Goal: Transaction & Acquisition: Purchase product/service

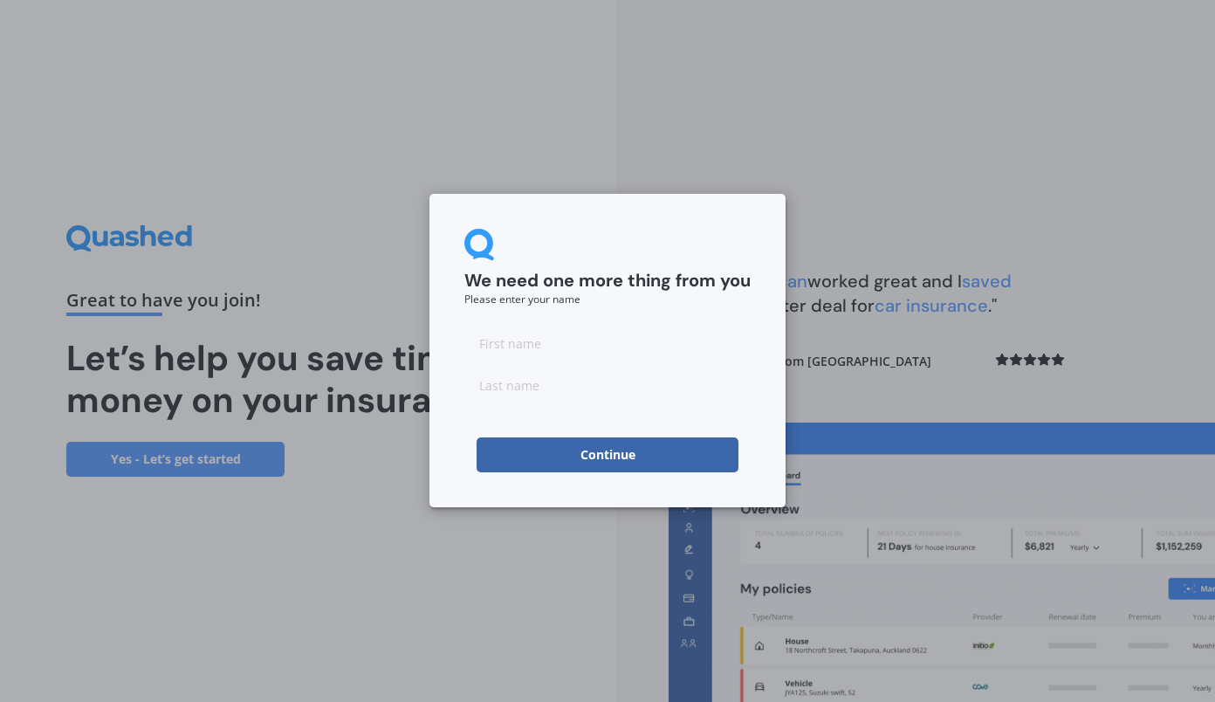
click at [628, 340] on input at bounding box center [607, 343] width 286 height 35
type input "[PERSON_NAME]"
click at [611, 457] on button "Continue" at bounding box center [608, 454] width 262 height 35
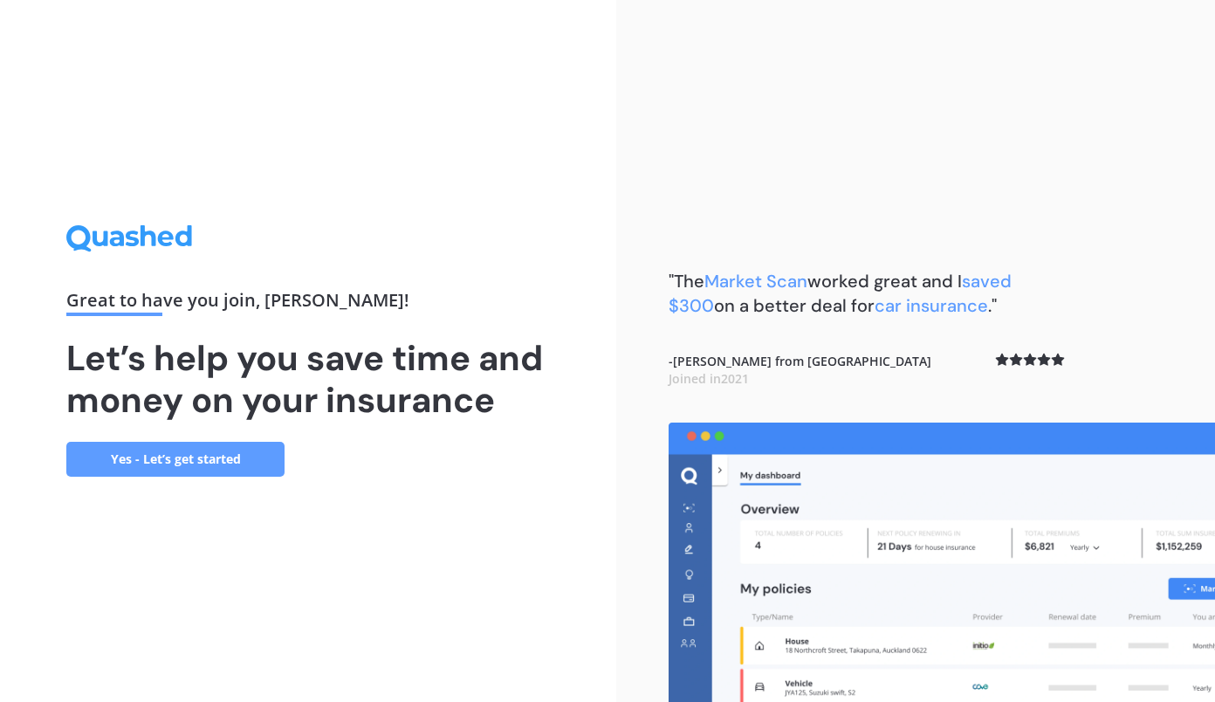
click at [243, 452] on link "Yes - Let’s get started" at bounding box center [175, 459] width 218 height 35
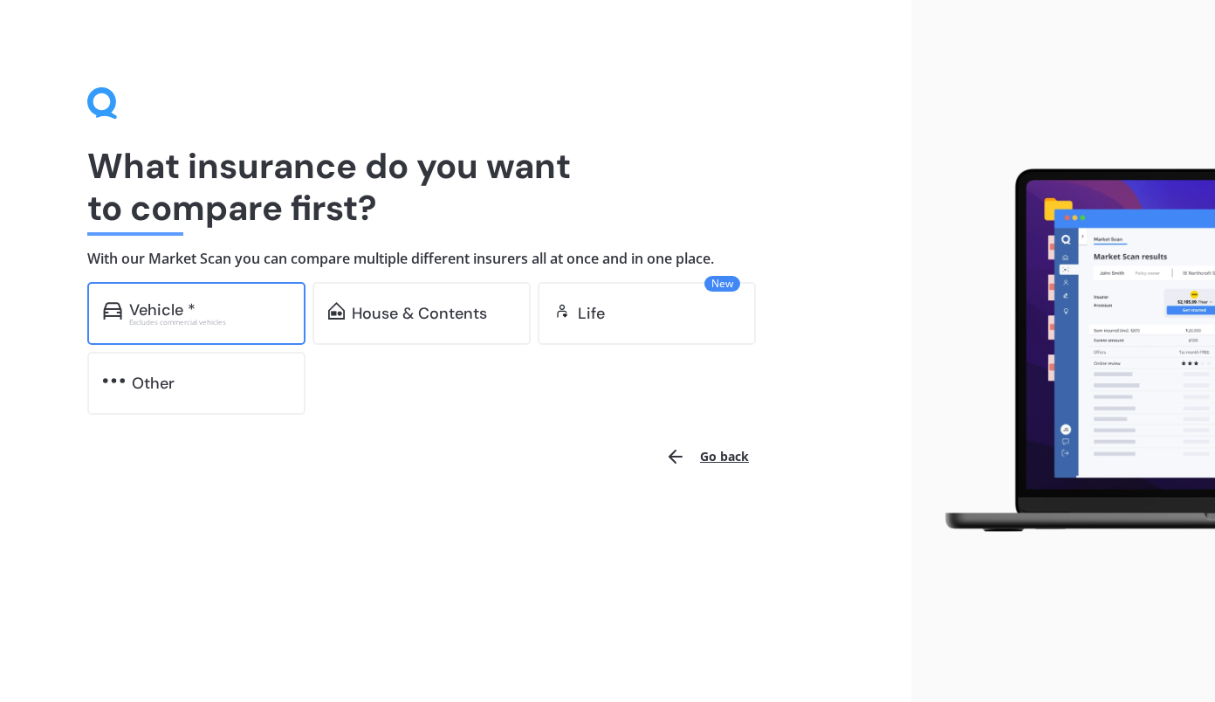
click at [265, 324] on div "Excludes commercial vehicles" at bounding box center [209, 322] width 161 height 7
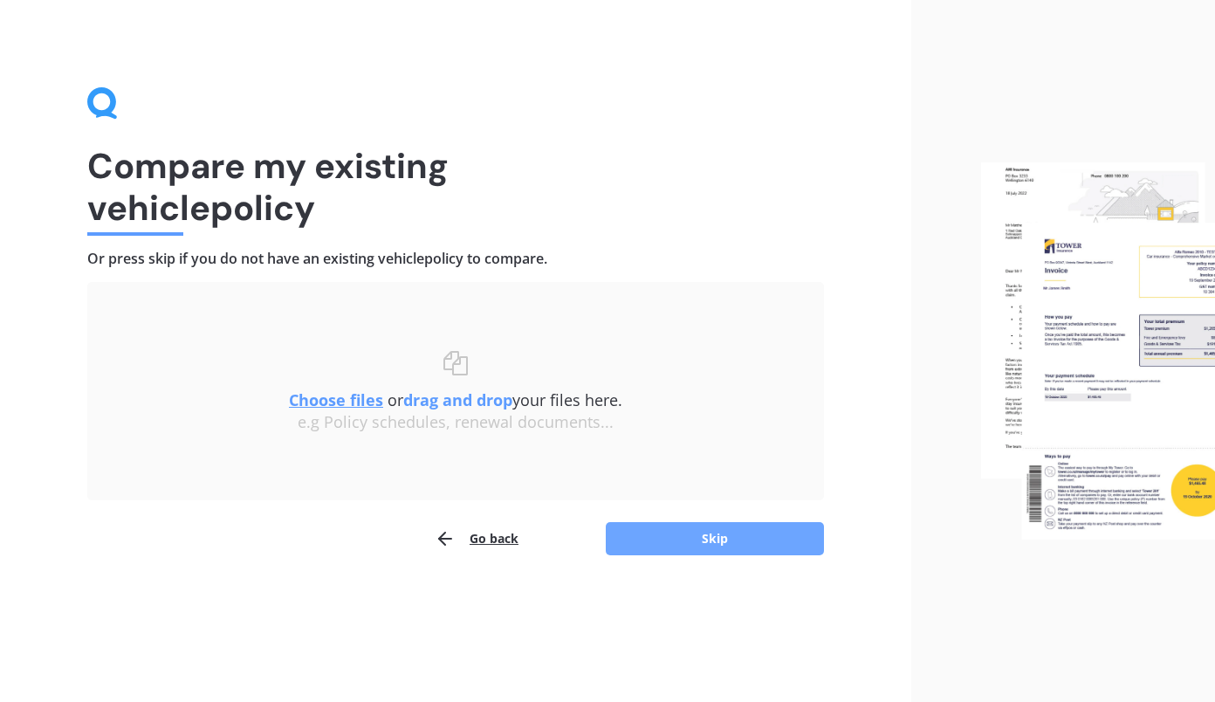
click at [670, 532] on button "Skip" at bounding box center [715, 538] width 218 height 33
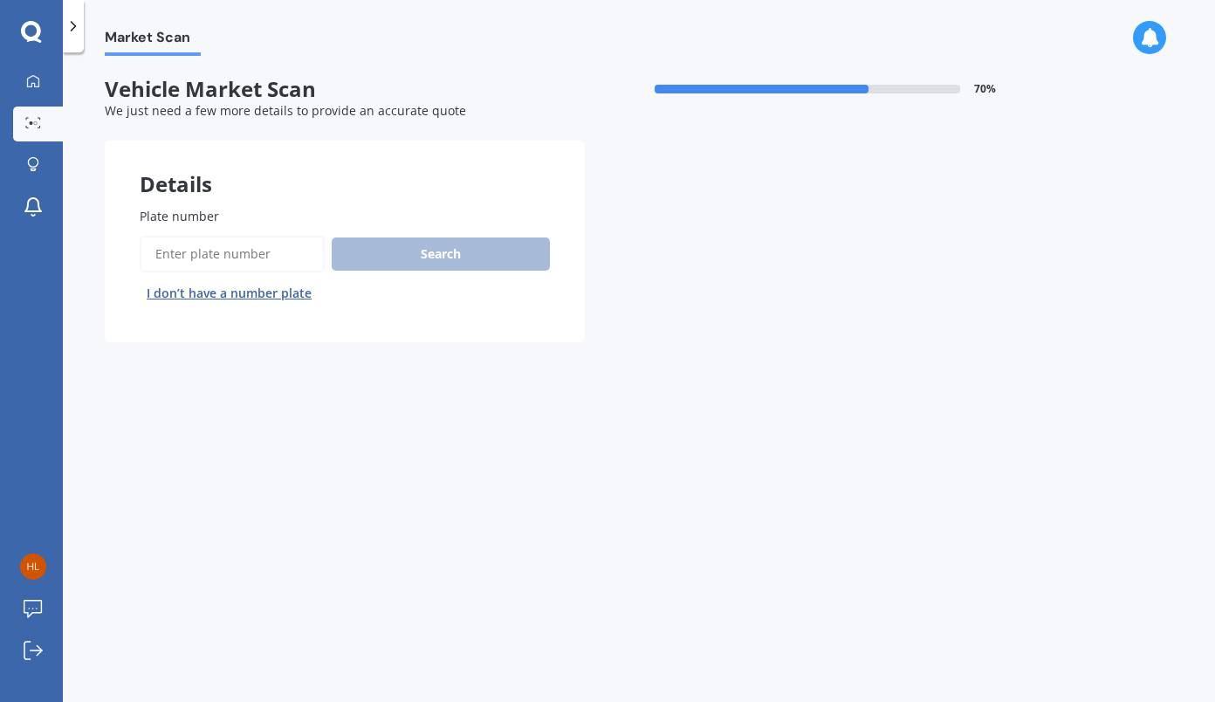
click at [274, 243] on input "Plate number" at bounding box center [232, 254] width 185 height 37
type input "F"
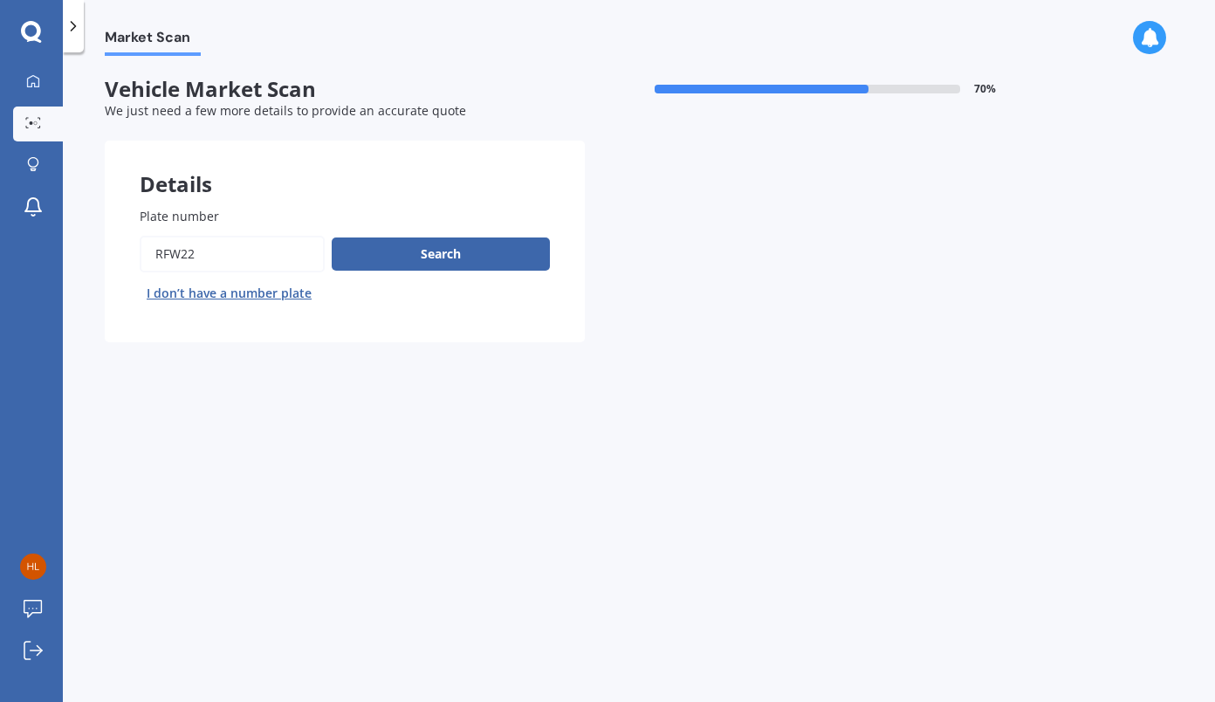
type input "RFW22"
click at [0, 0] on button "Next" at bounding box center [0, 0] width 0 height 0
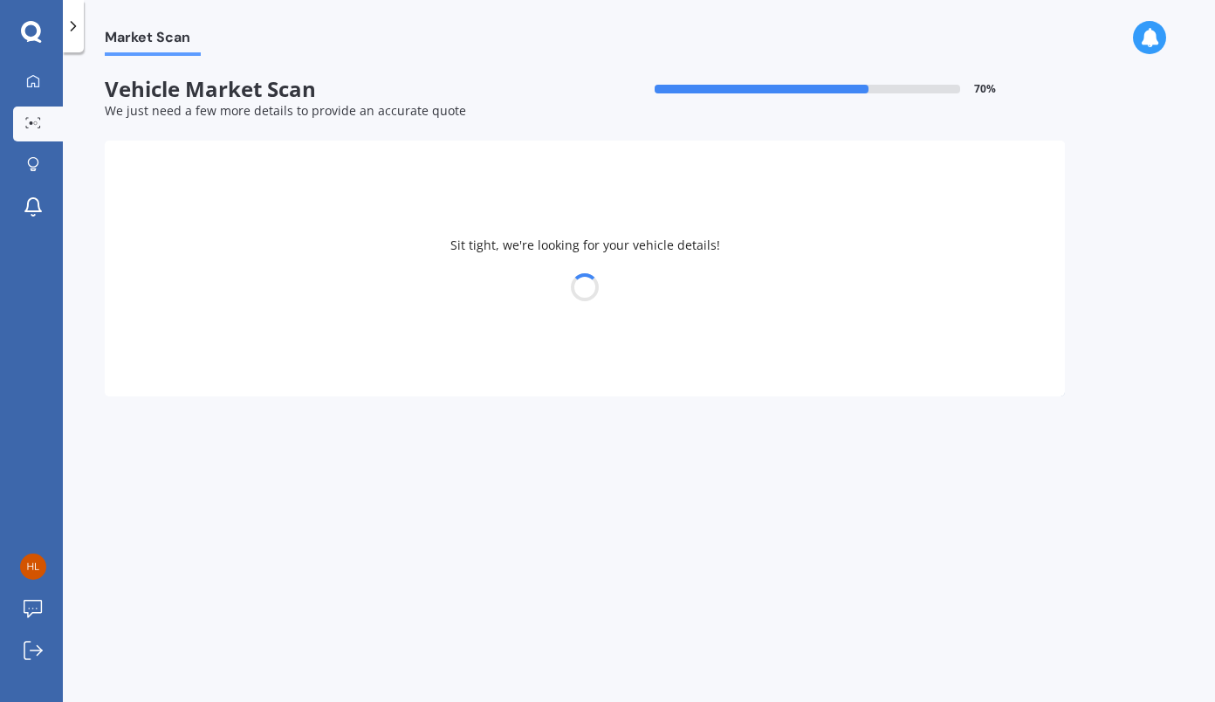
select select "MAZDA"
select select "CX5"
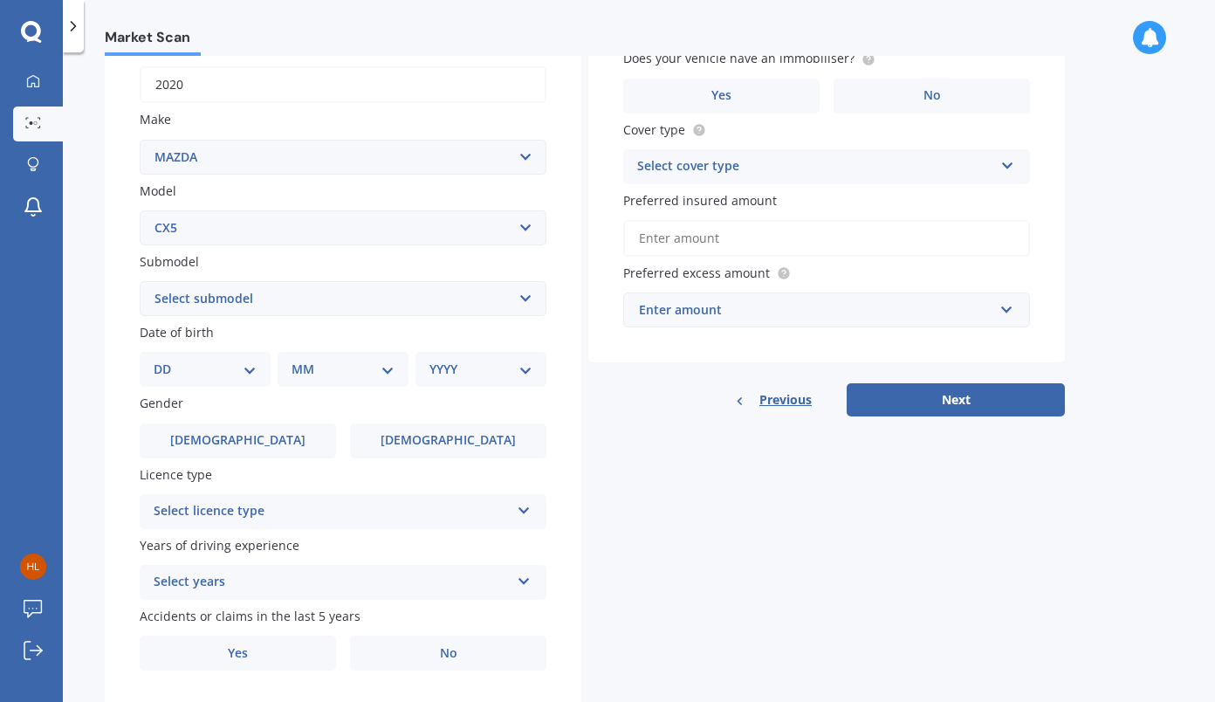
scroll to position [278, 0]
click at [244, 371] on select "DD 01 02 03 04 05 06 07 08 09 10 11 12 13 14 15 16 17 18 19 20 21 22 23 24 25 2…" at bounding box center [205, 368] width 103 height 19
select select "14"
click at [168, 361] on select "DD 01 02 03 04 05 06 07 08 09 10 11 12 13 14 15 16 17 18 19 20 21 22 23 24 25 2…" at bounding box center [205, 368] width 103 height 19
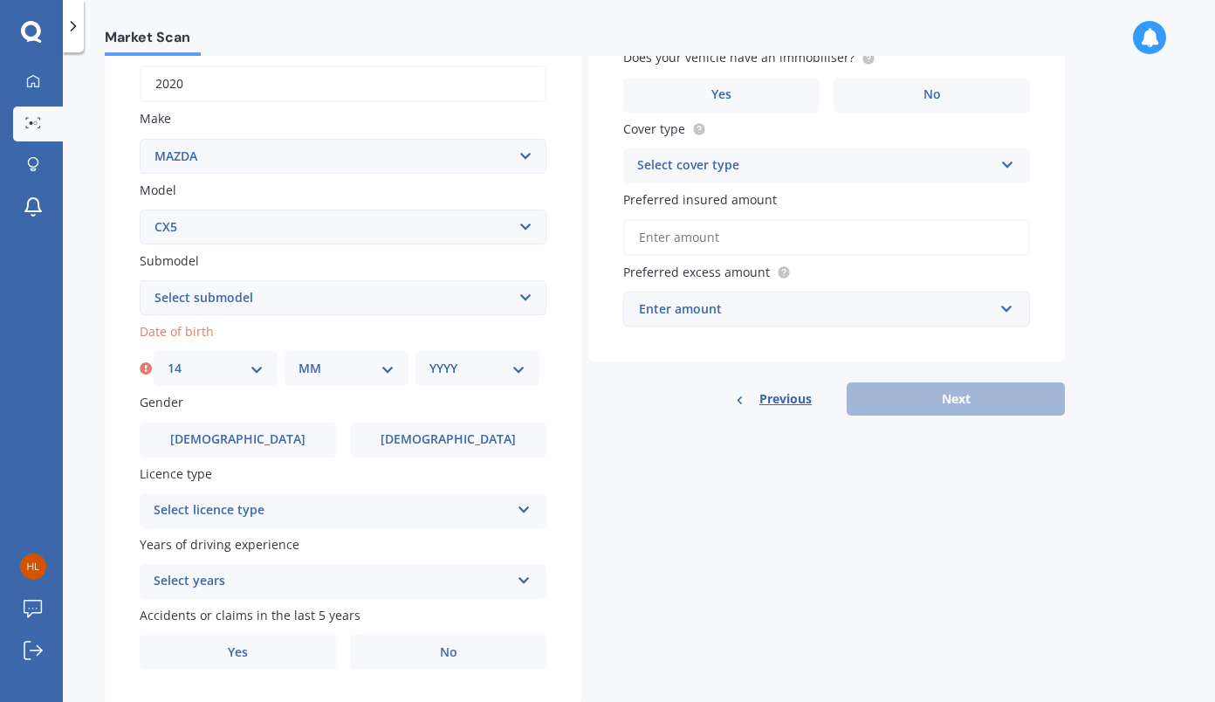
click at [353, 374] on select "MM 01 02 03 04 05 06 07 08 09 10 11 12" at bounding box center [346, 368] width 96 height 19
select select "09"
click at [298, 361] on select "MM 01 02 03 04 05 06 07 08 09 10 11 12" at bounding box center [346, 368] width 96 height 19
click at [503, 368] on select "YYYY 2025 2024 2023 2022 2021 2020 2019 2018 2017 2016 2015 2014 2013 2012 2011…" at bounding box center [477, 368] width 96 height 19
select select "1982"
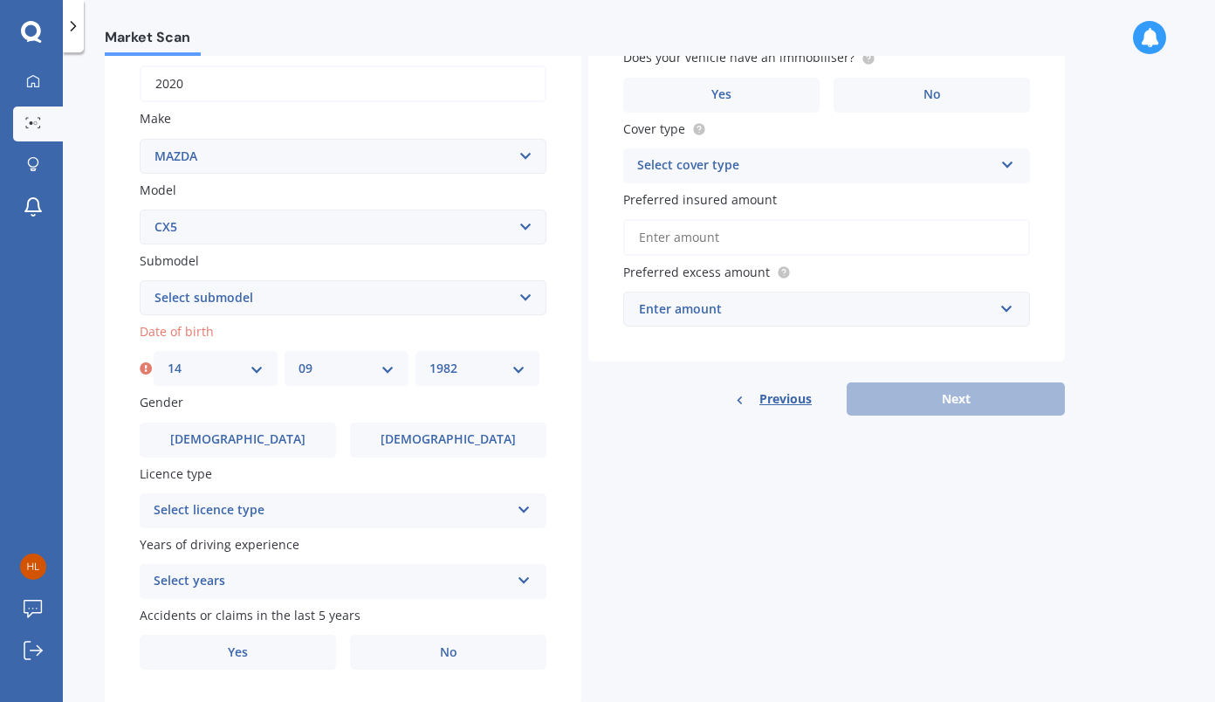
click at [429, 361] on select "YYYY 2025 2024 2023 2022 2021 2020 2019 2018 2017 2016 2015 2014 2013 2012 2011…" at bounding box center [477, 368] width 96 height 19
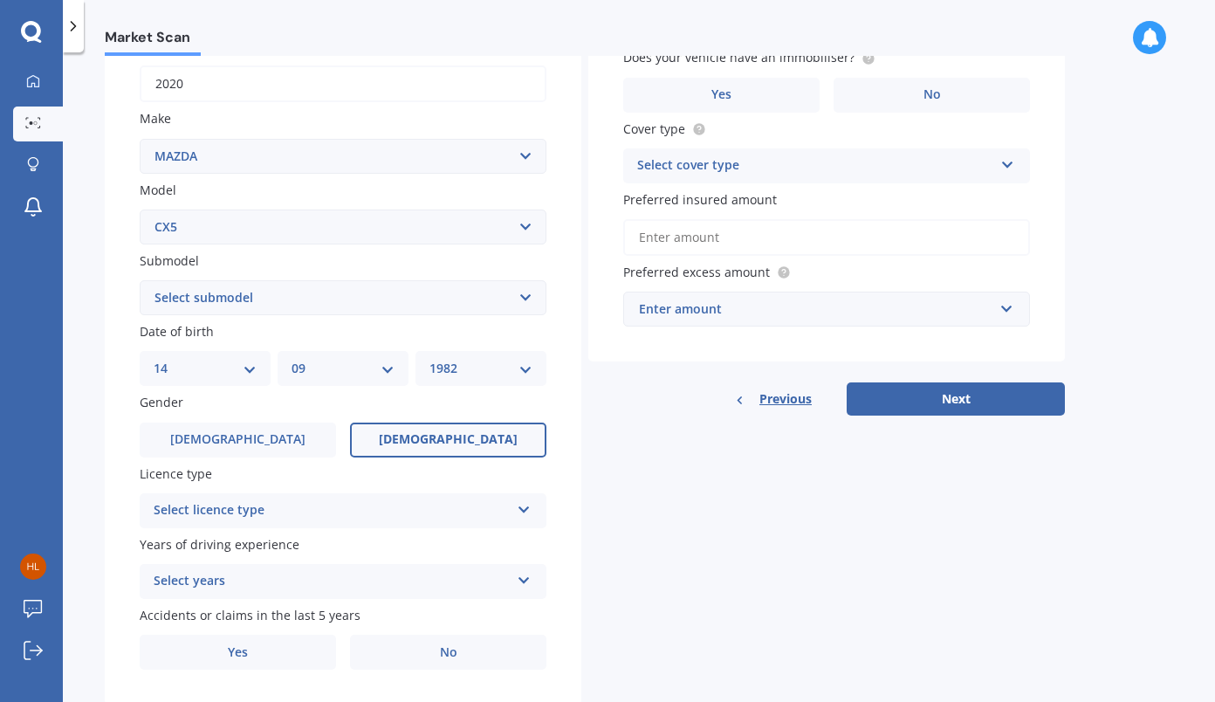
click at [444, 430] on label "[DEMOGRAPHIC_DATA]" at bounding box center [448, 439] width 196 height 35
click at [0, 0] on input "[DEMOGRAPHIC_DATA]" at bounding box center [0, 0] width 0 height 0
click at [403, 521] on div "Select licence type" at bounding box center [332, 510] width 356 height 21
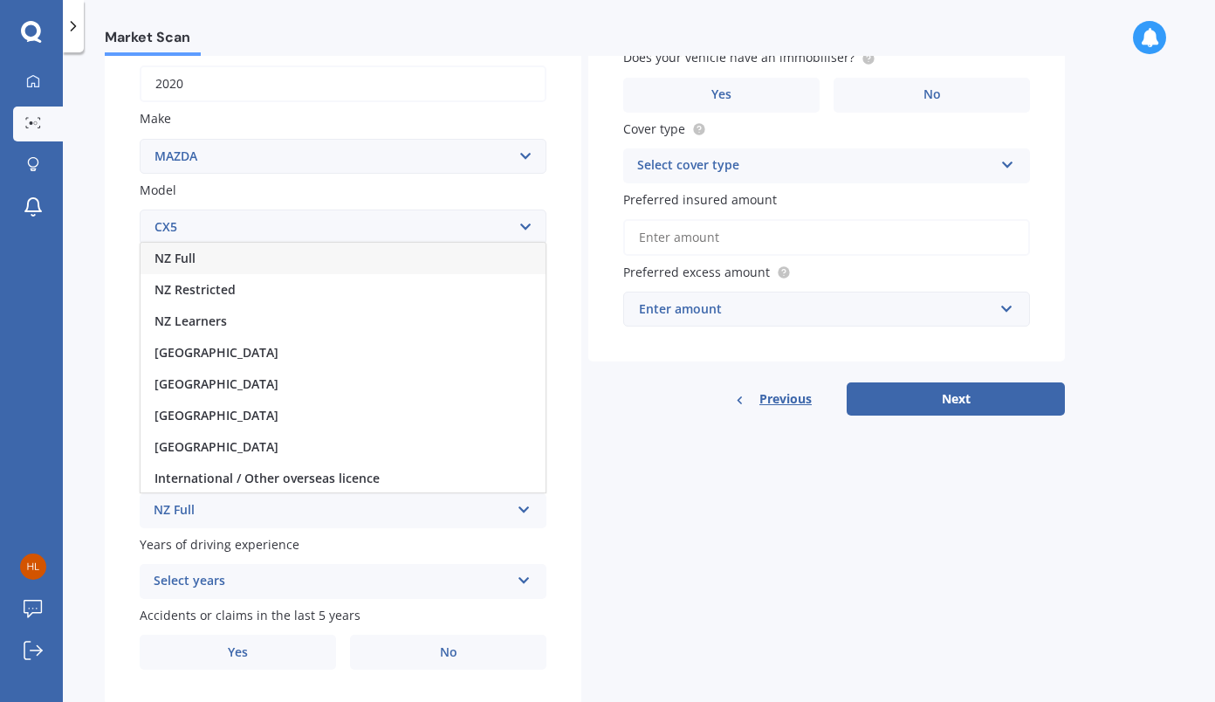
click at [326, 263] on div "NZ Full" at bounding box center [343, 258] width 405 height 31
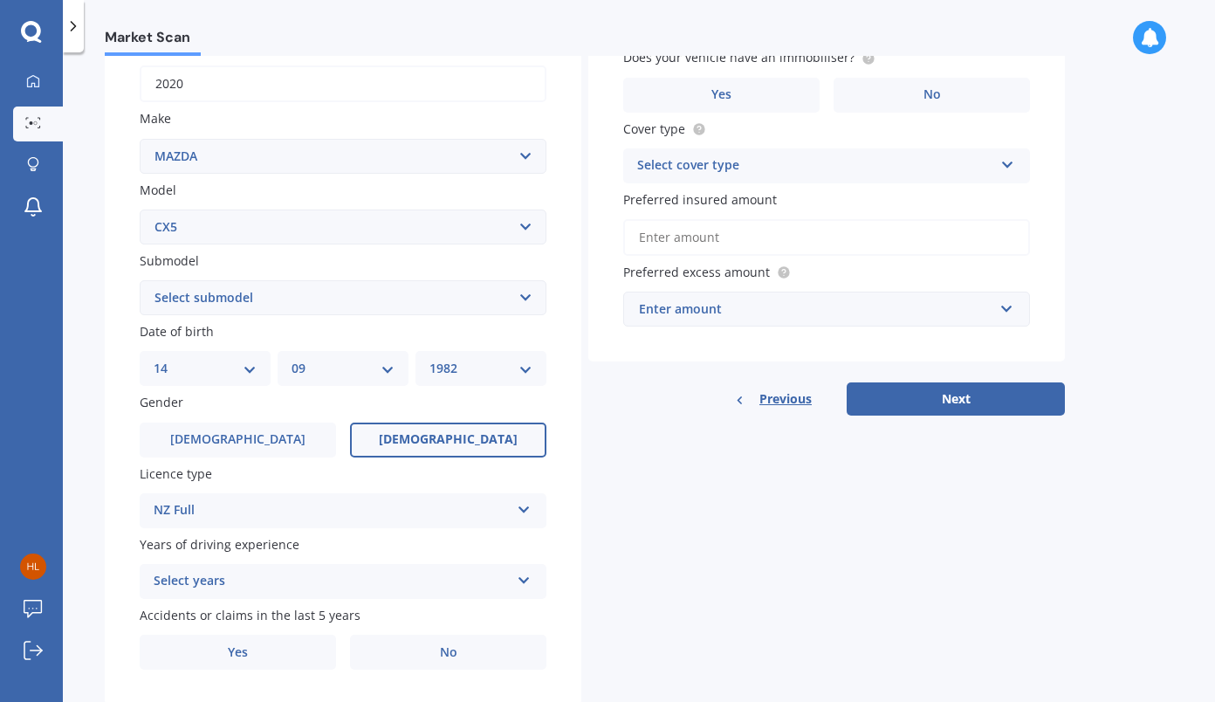
scroll to position [330, 0]
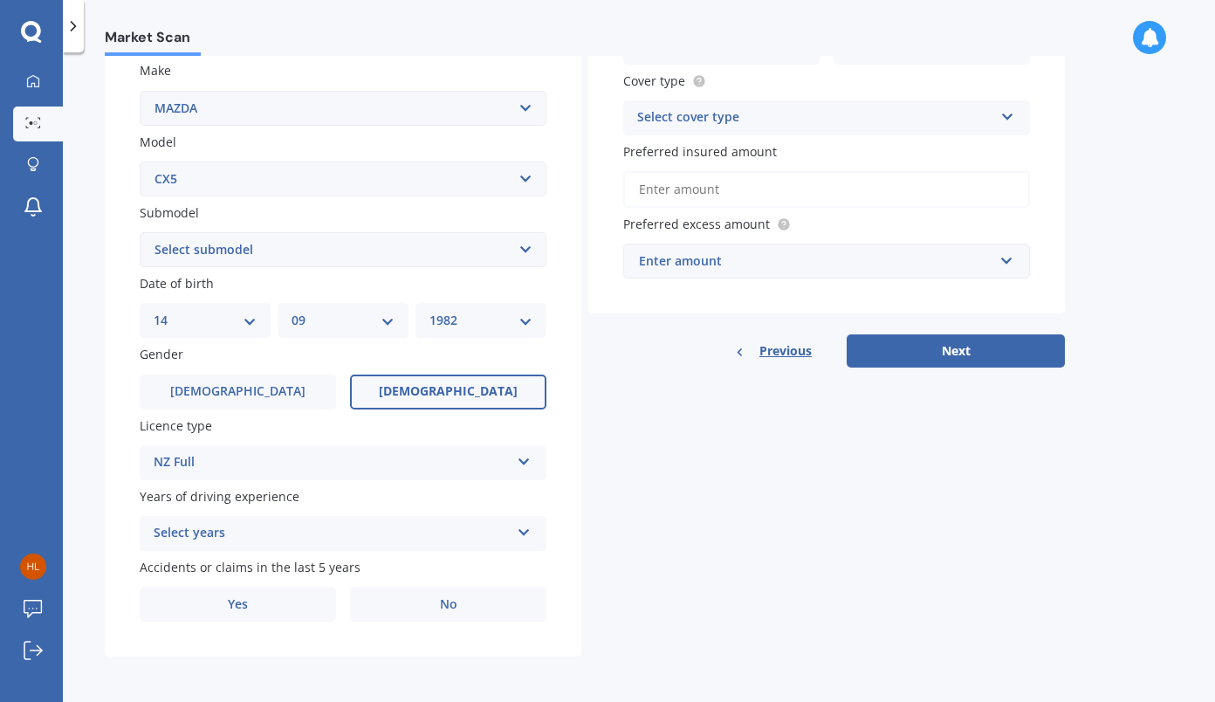
click at [490, 523] on div "Select years" at bounding box center [332, 533] width 356 height 21
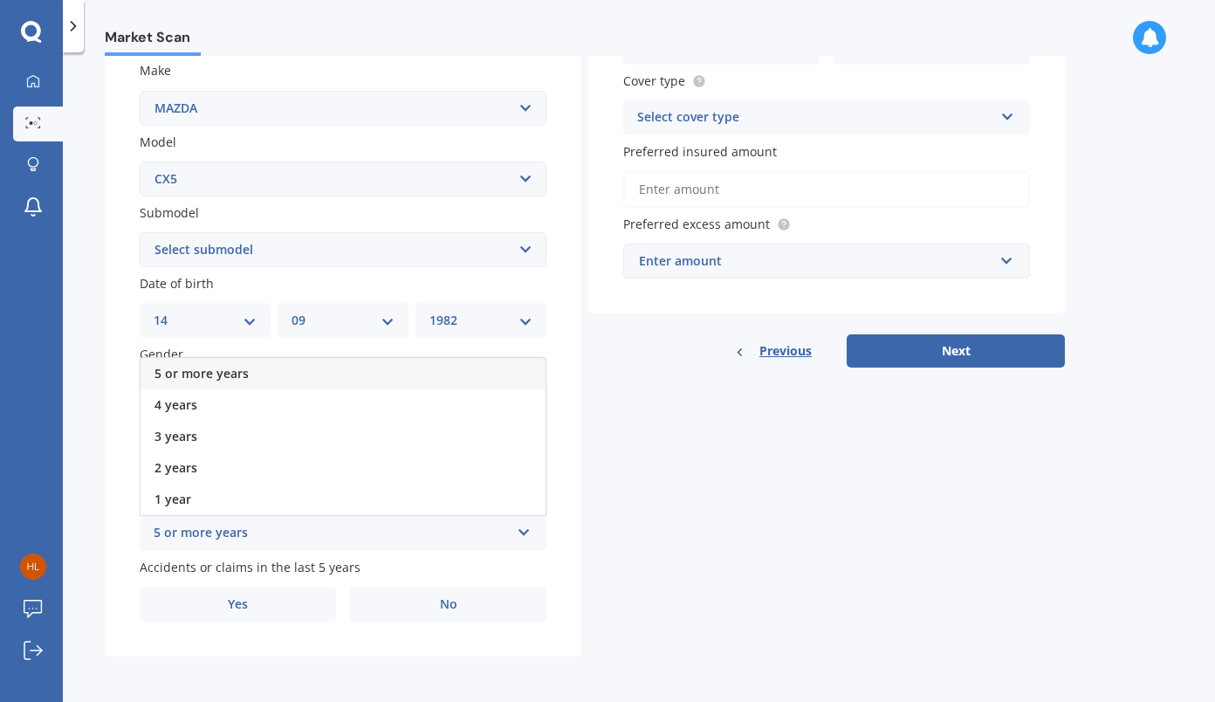
click at [403, 380] on div "5 or more years" at bounding box center [343, 373] width 405 height 31
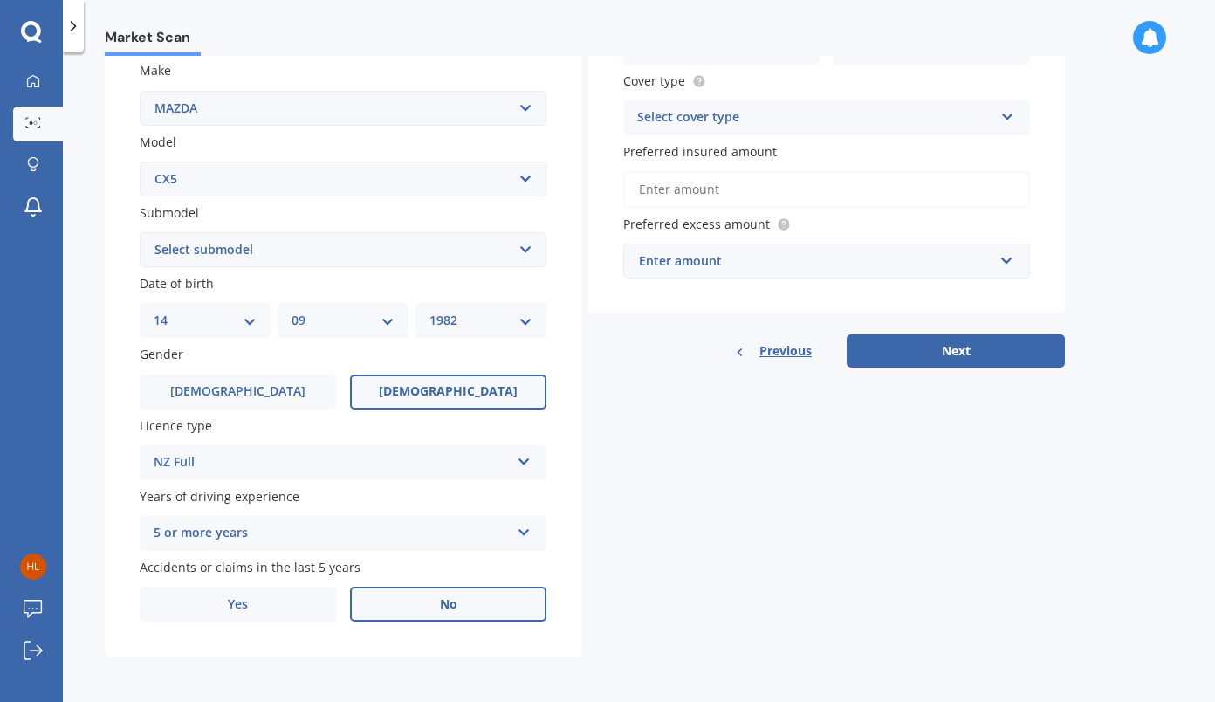
click at [455, 616] on label "No" at bounding box center [448, 603] width 196 height 35
click at [0, 0] on input "No" at bounding box center [0, 0] width 0 height 0
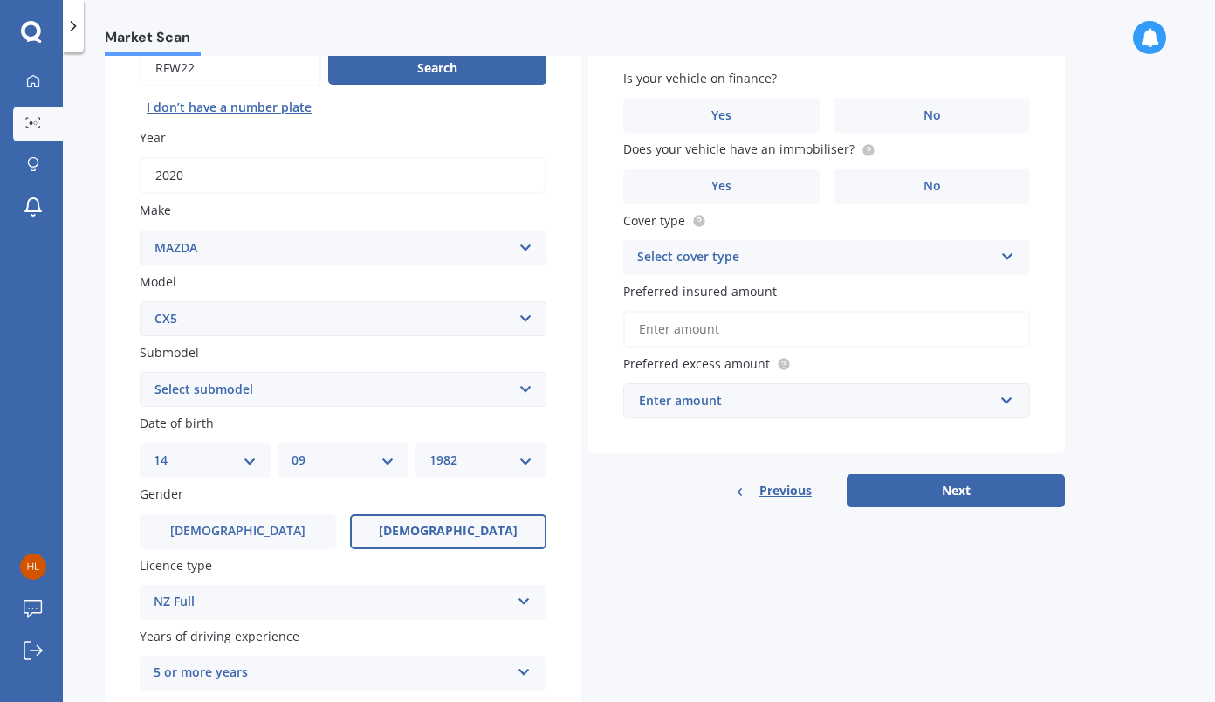
scroll to position [0, 0]
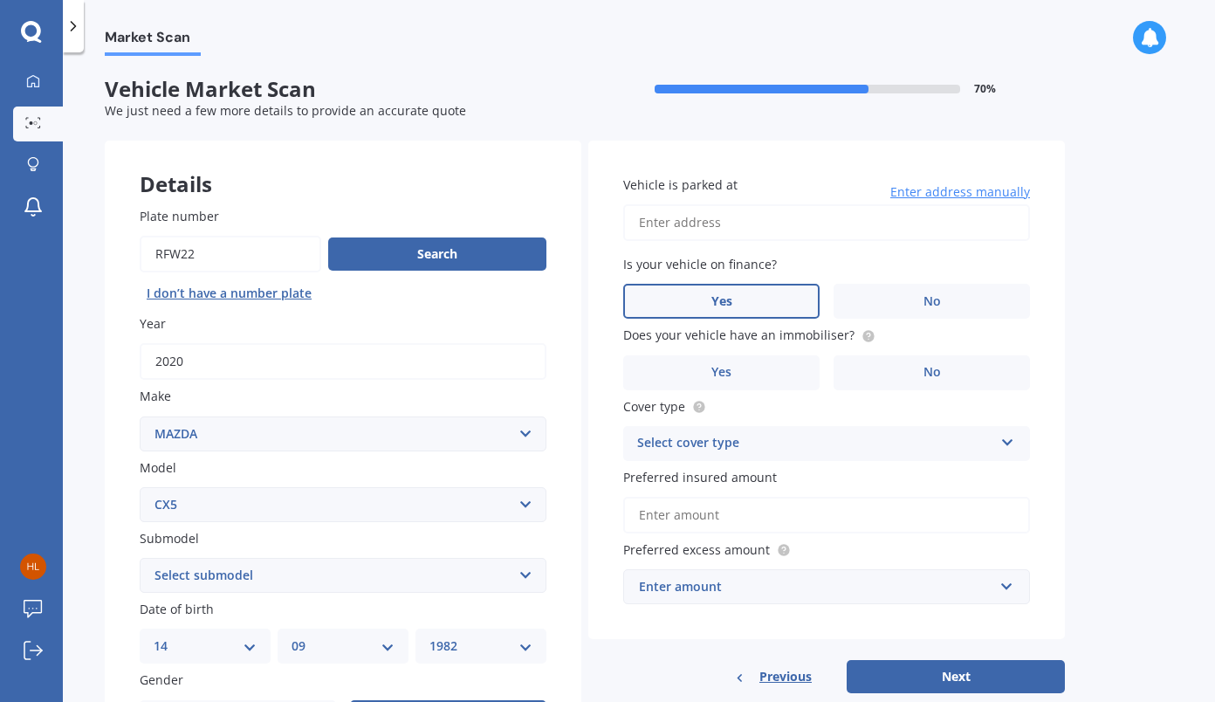
click at [757, 289] on label "Yes" at bounding box center [721, 301] width 196 height 35
click at [0, 0] on input "Yes" at bounding box center [0, 0] width 0 height 0
click at [763, 213] on input "Vehicle is parked at" at bounding box center [826, 222] width 407 height 37
type input "[STREET_ADDRESS]"
click at [911, 381] on label "No" at bounding box center [931, 372] width 196 height 35
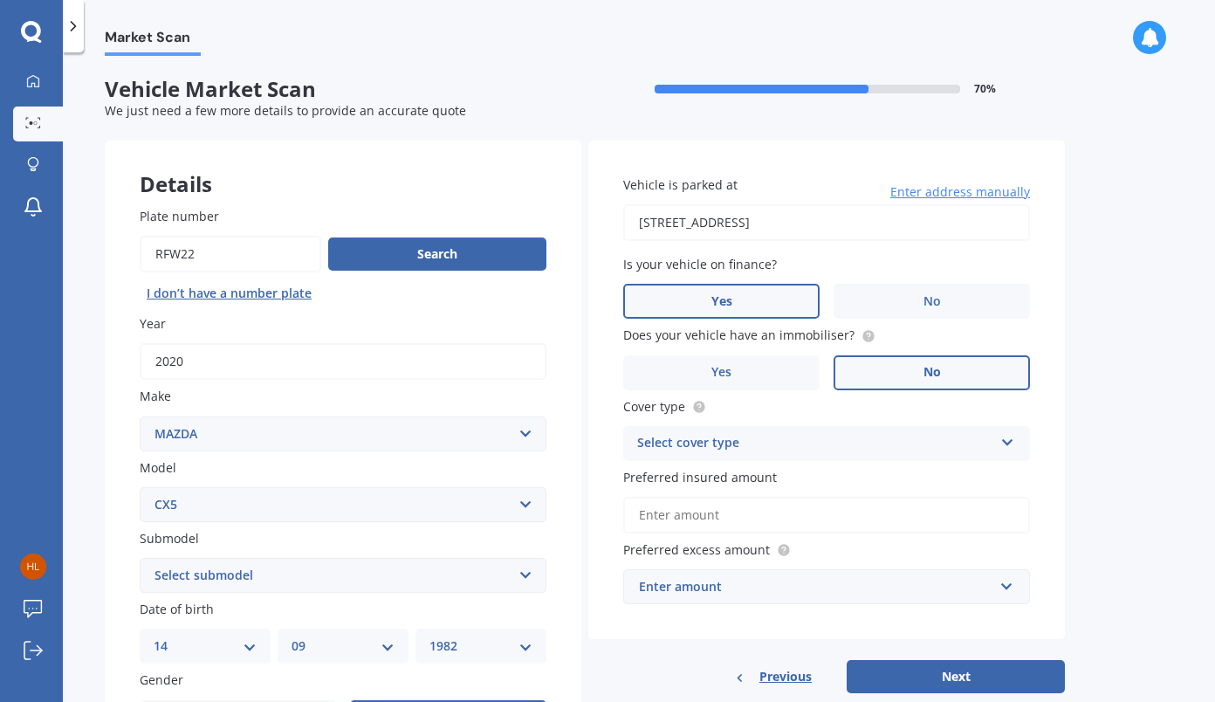
click at [0, 0] on input "No" at bounding box center [0, 0] width 0 height 0
click at [846, 436] on div "Select cover type" at bounding box center [815, 443] width 356 height 21
click at [774, 477] on div "Comprehensive" at bounding box center [826, 477] width 405 height 31
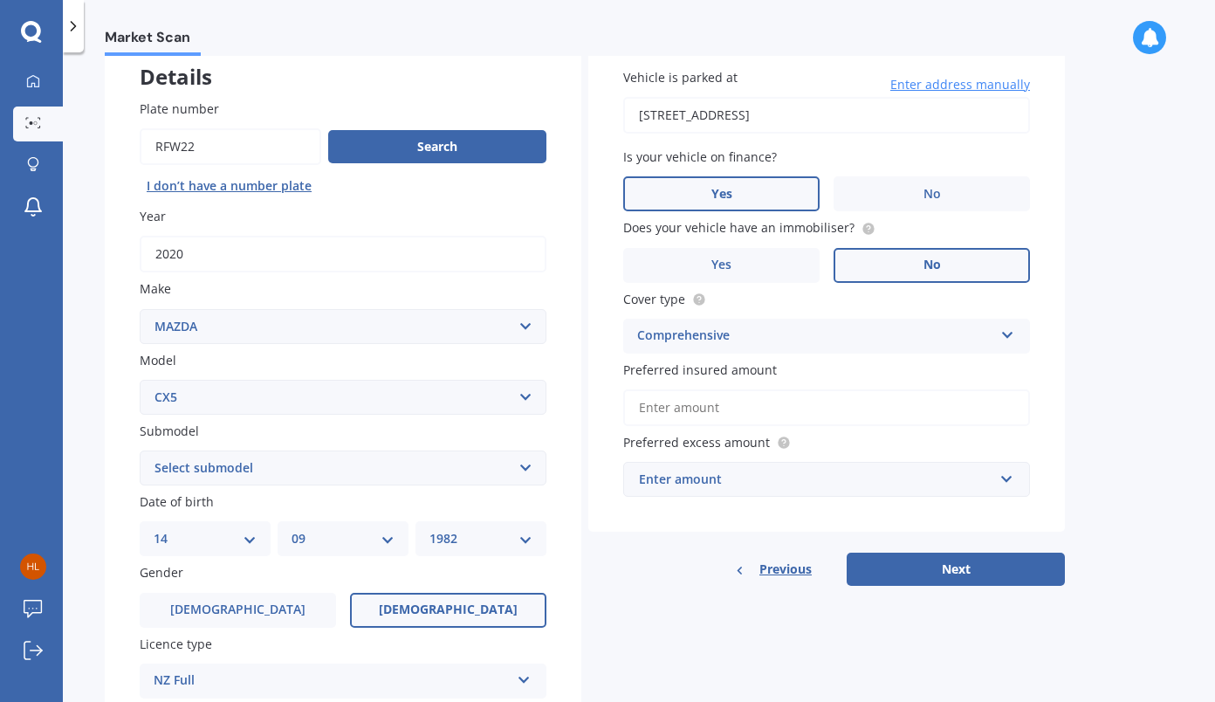
scroll to position [107, 0]
click at [765, 413] on input "Preferred insured amount" at bounding box center [826, 407] width 407 height 37
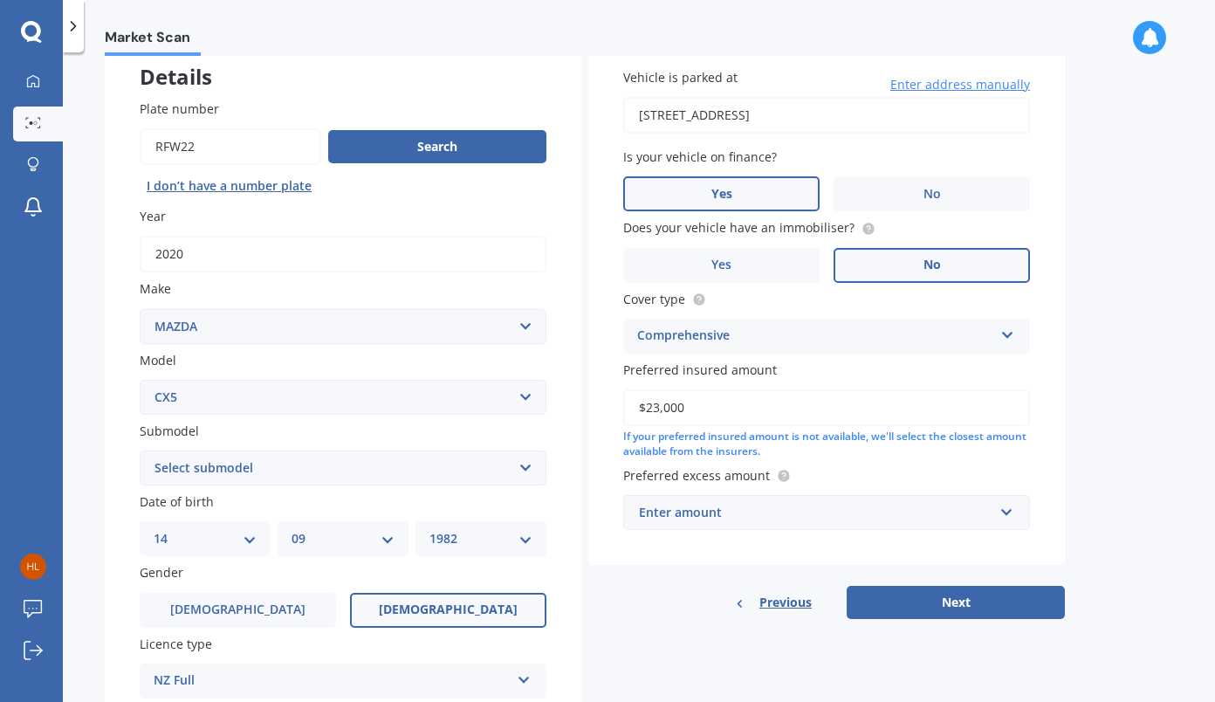
type input "$23,000"
click at [850, 521] on div "Enter amount" at bounding box center [816, 512] width 354 height 19
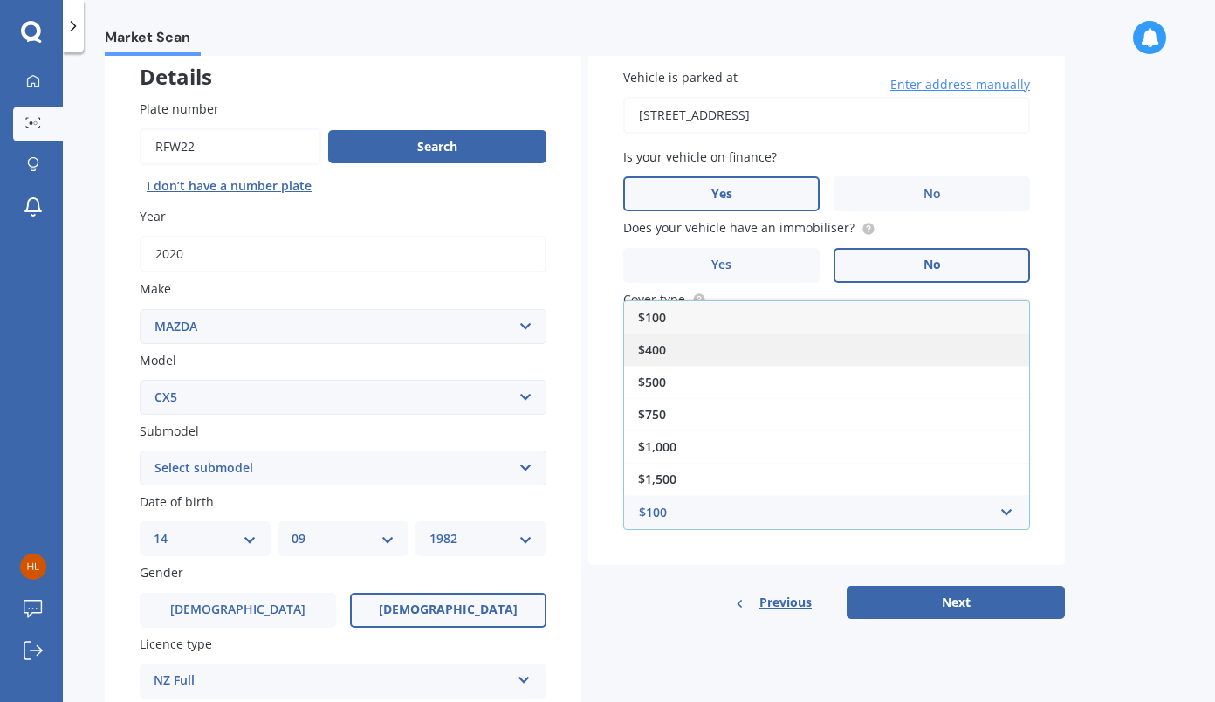
click at [817, 355] on div "$400" at bounding box center [826, 349] width 405 height 32
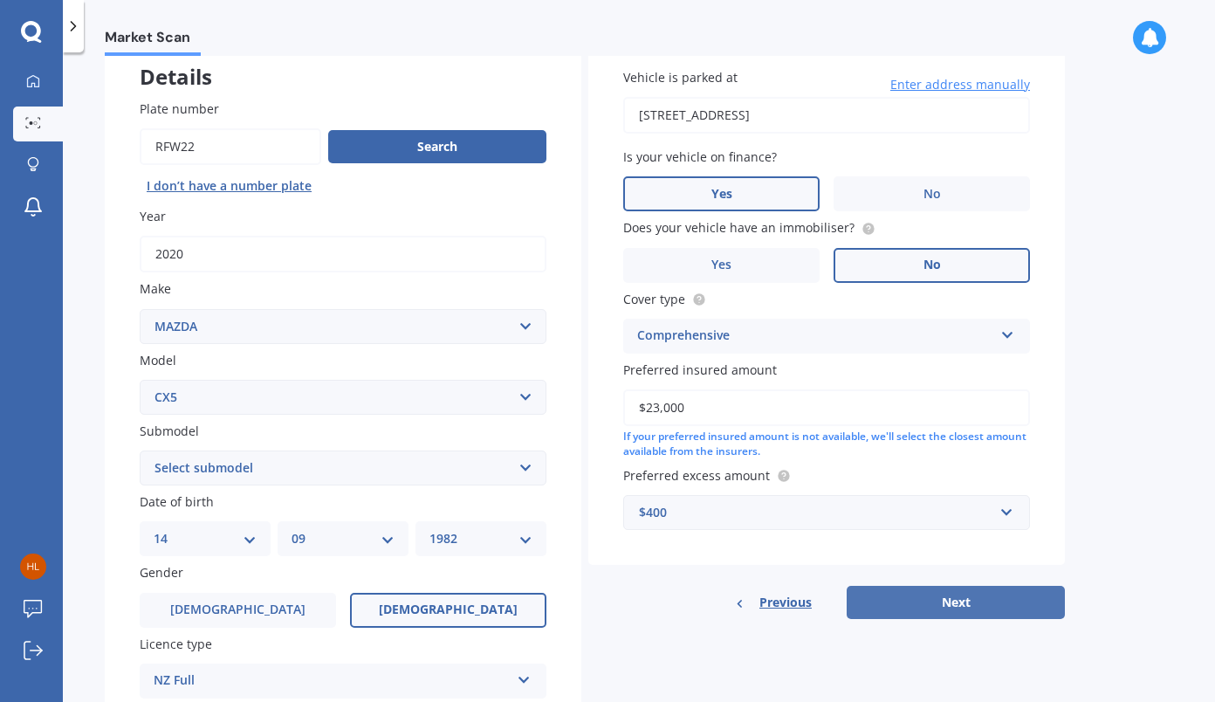
click at [963, 598] on button "Next" at bounding box center [956, 602] width 218 height 33
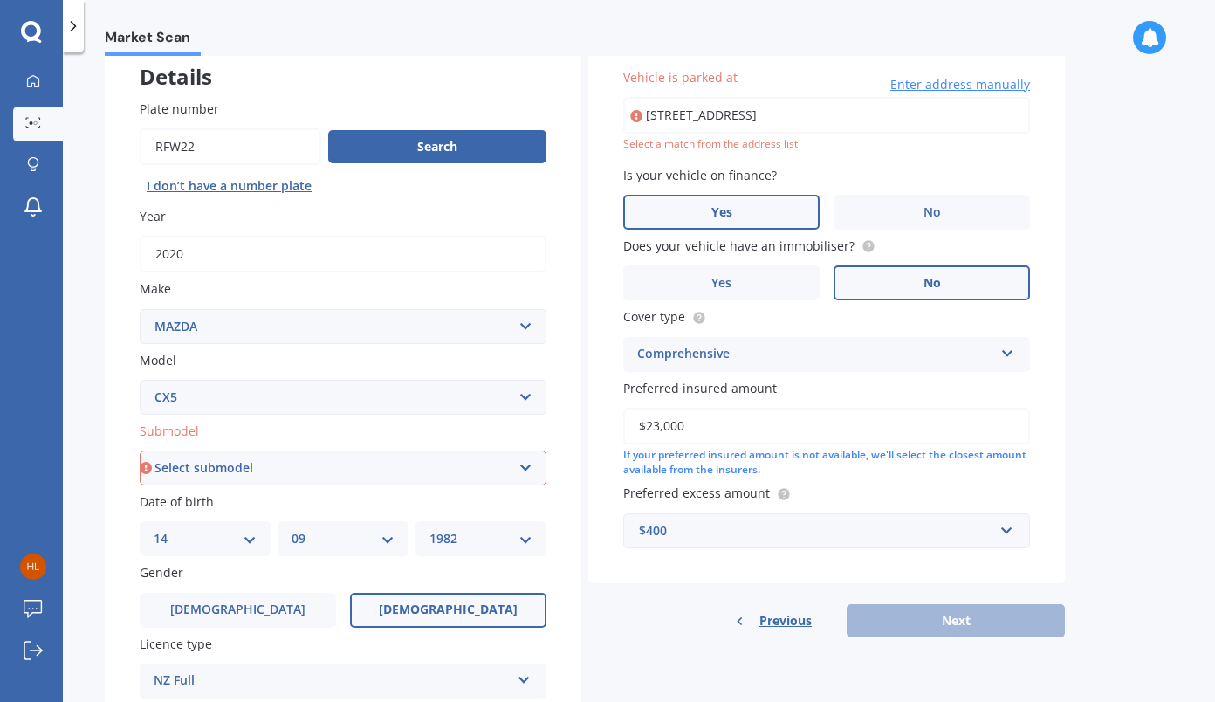
click at [344, 471] on select "Select submodel 2.2 Diesel 2WD XD 2.5S 4WD Diesel Limited 4WD GSX 2.2 Diesel St…" at bounding box center [343, 467] width 407 height 35
select select "2.2 DIESEL 2WD XD"
click at [140, 452] on select "Select submodel 2.2 Diesel 2WD XD 2.5S 4WD Diesel Limited 4WD GSX 2.2 Diesel St…" at bounding box center [343, 467] width 407 height 35
click at [690, 634] on div "Previous Next" at bounding box center [826, 620] width 477 height 33
click at [869, 125] on input "[STREET_ADDRESS]" at bounding box center [826, 115] width 407 height 37
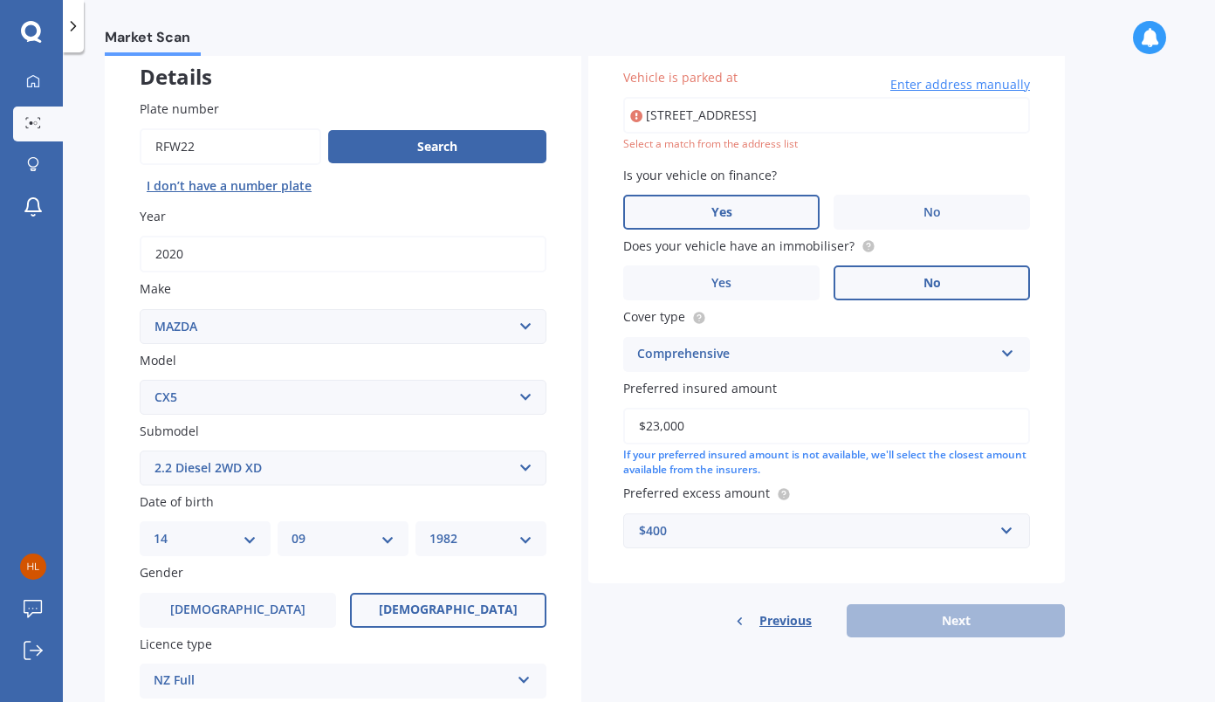
type input "[STREET_ADDRESS]"
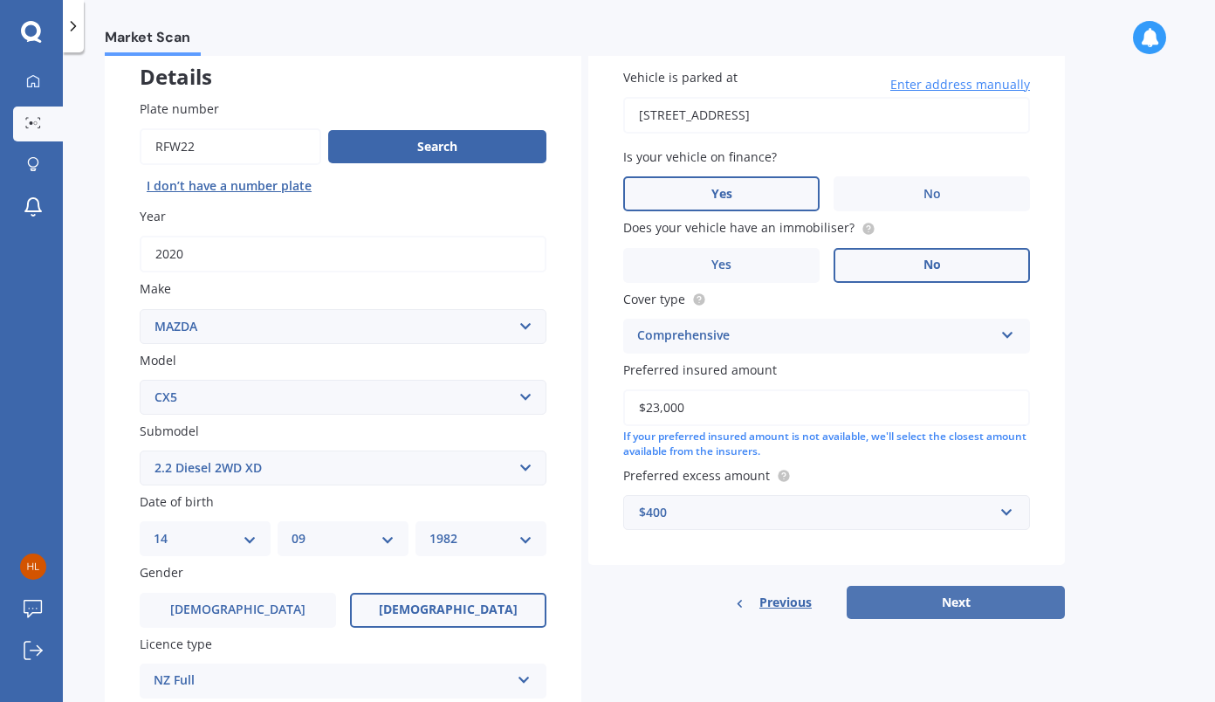
click at [1016, 600] on button "Next" at bounding box center [956, 602] width 218 height 33
select select "14"
select select "09"
select select "1982"
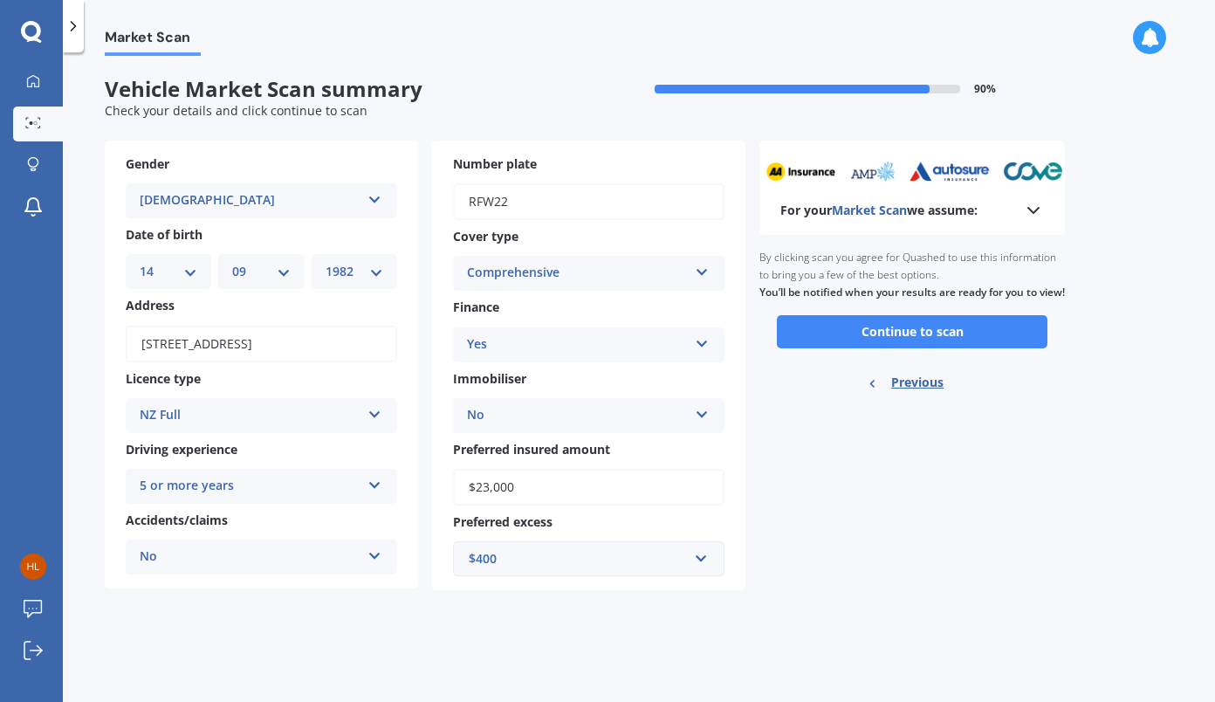
scroll to position [0, 0]
click at [915, 348] on button "Continue to scan" at bounding box center [912, 331] width 271 height 33
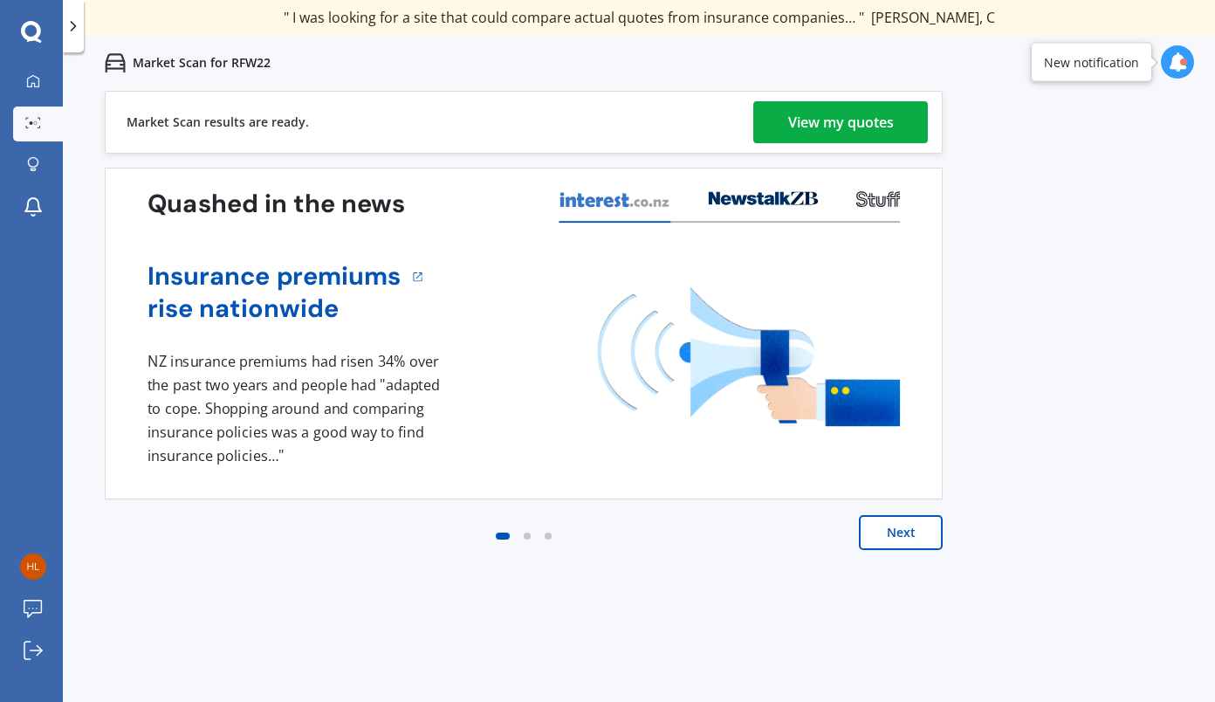
click at [873, 112] on div "View my quotes" at bounding box center [841, 122] width 106 height 42
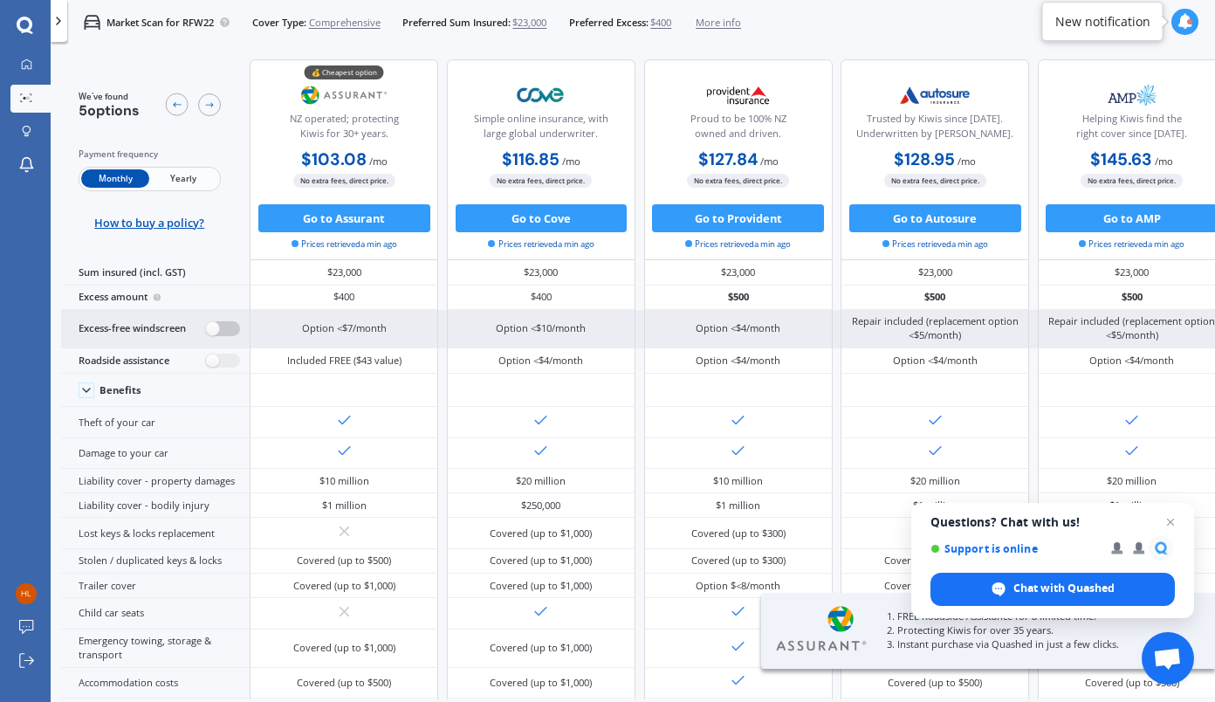
click at [220, 326] on label at bounding box center [223, 328] width 34 height 15
radio input "true"
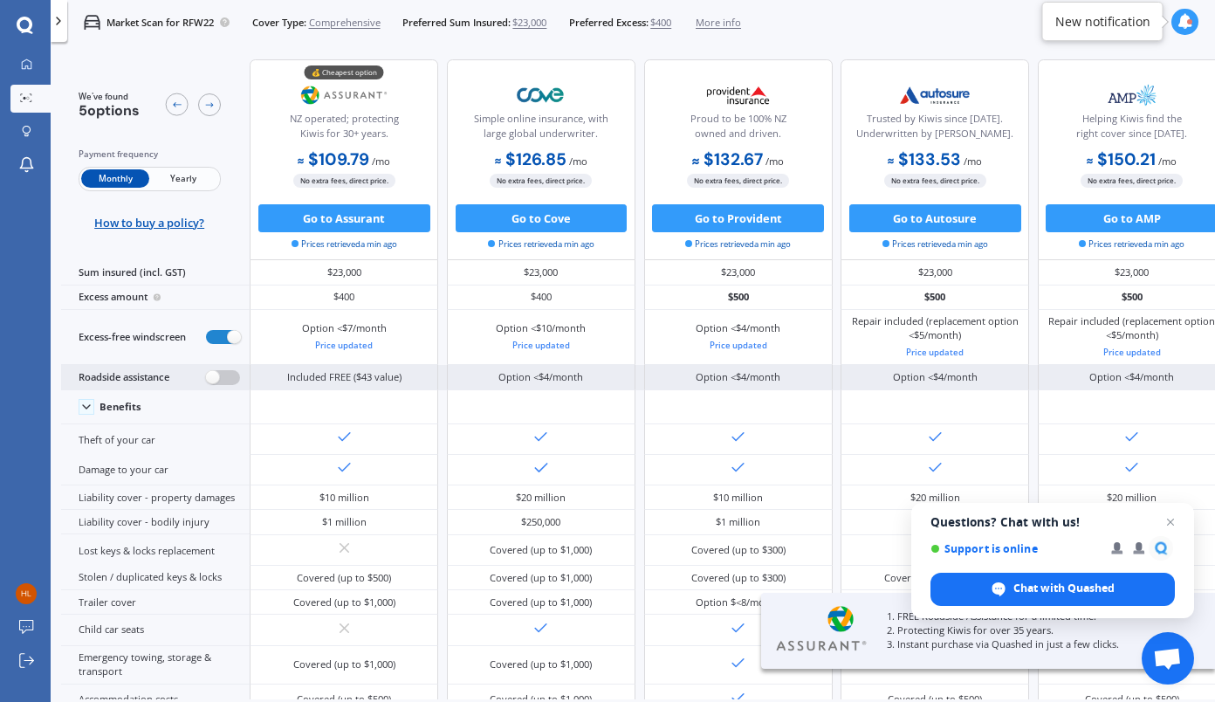
click at [215, 371] on label at bounding box center [223, 377] width 34 height 15
radio input "true"
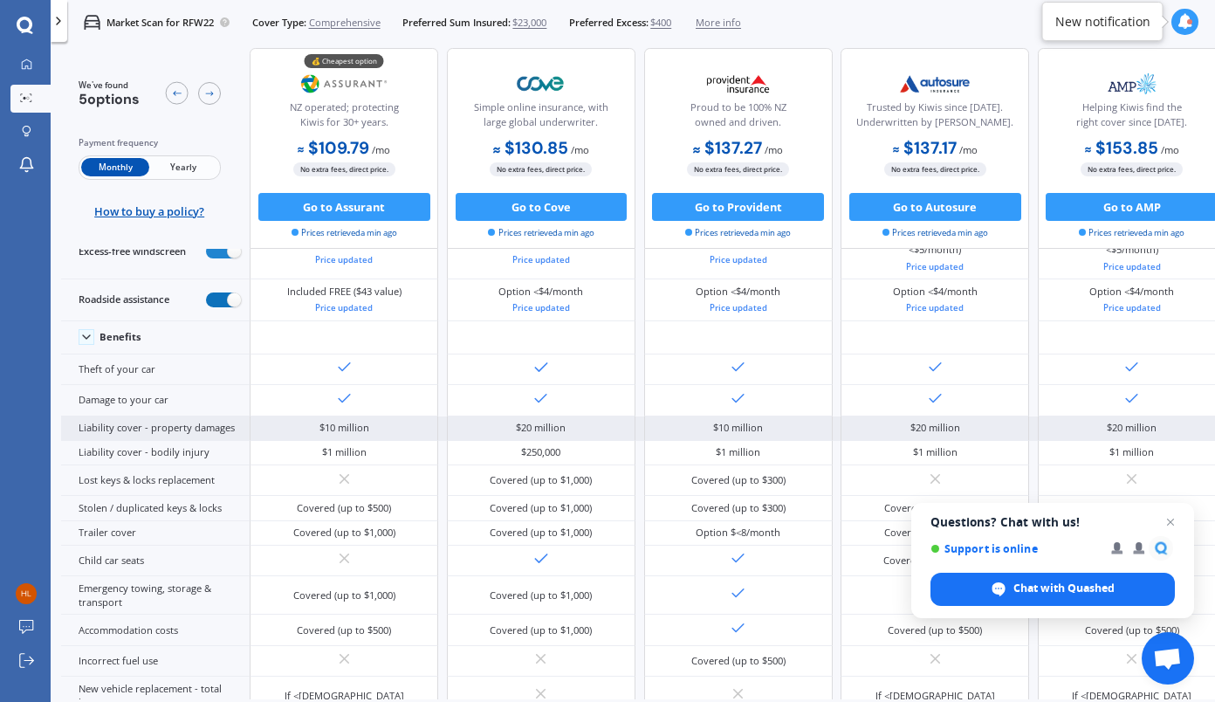
scroll to position [107, 0]
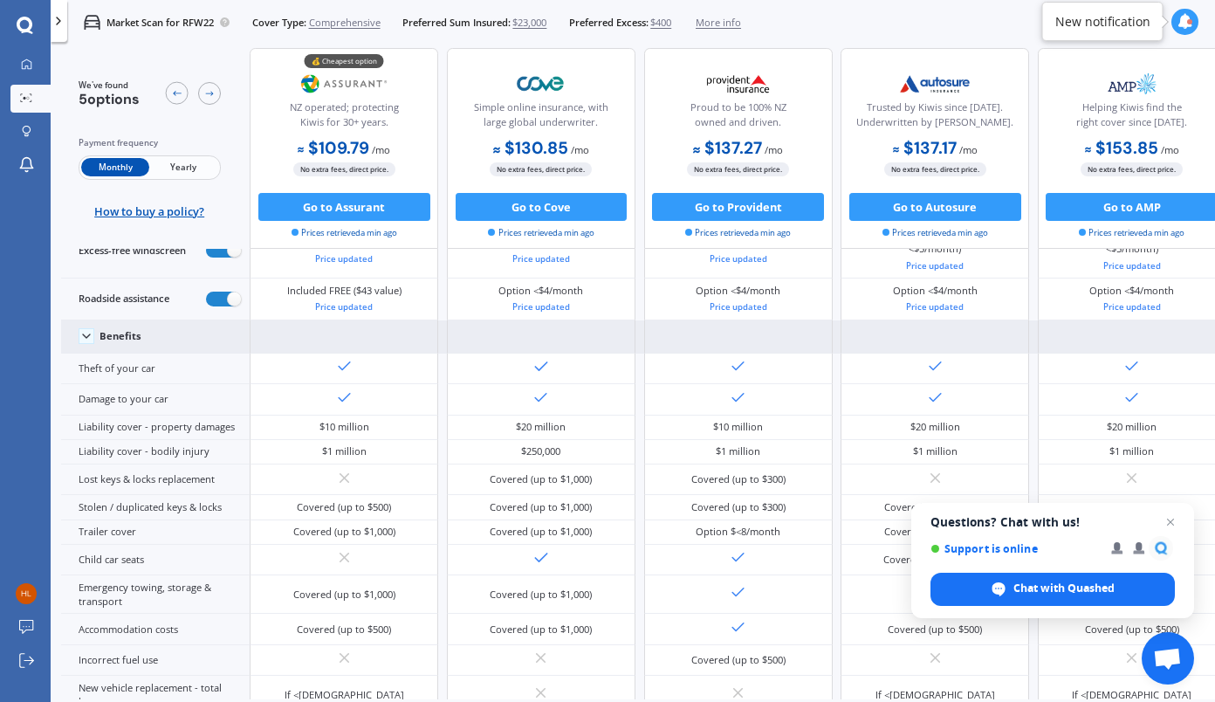
click at [83, 342] on div "Benefits" at bounding box center [155, 336] width 189 height 33
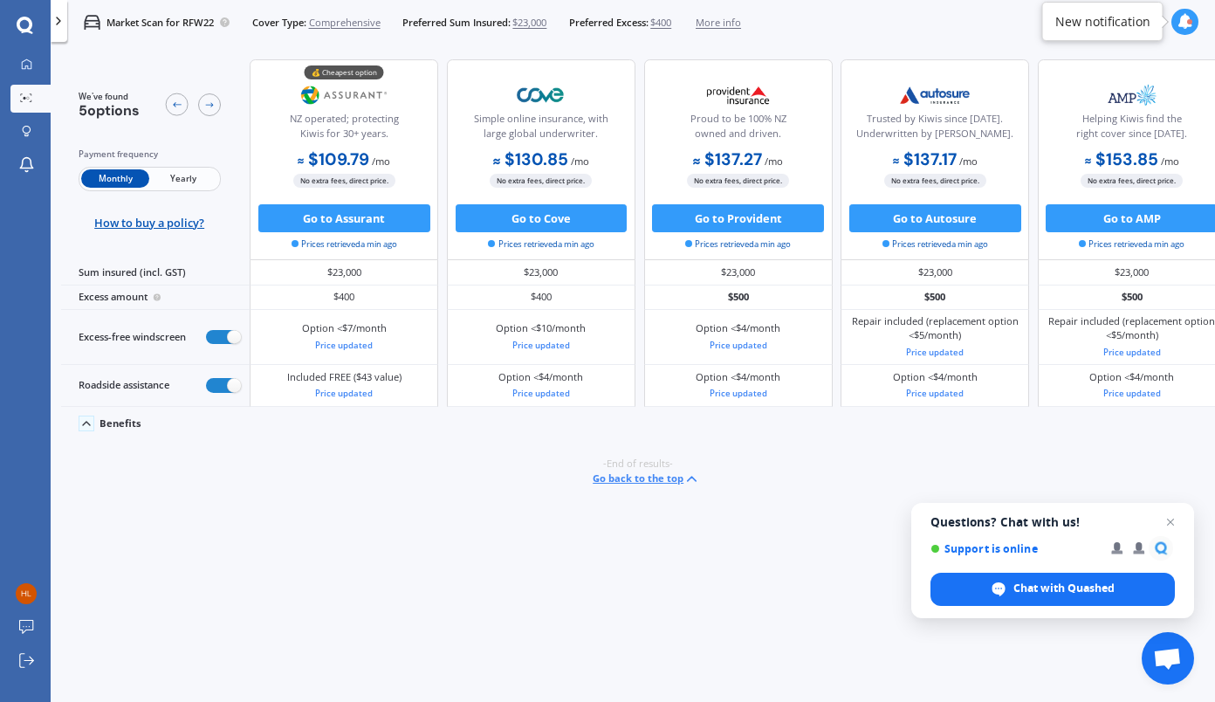
scroll to position [0, 0]
click at [86, 422] on polyline at bounding box center [86, 423] width 7 height 3
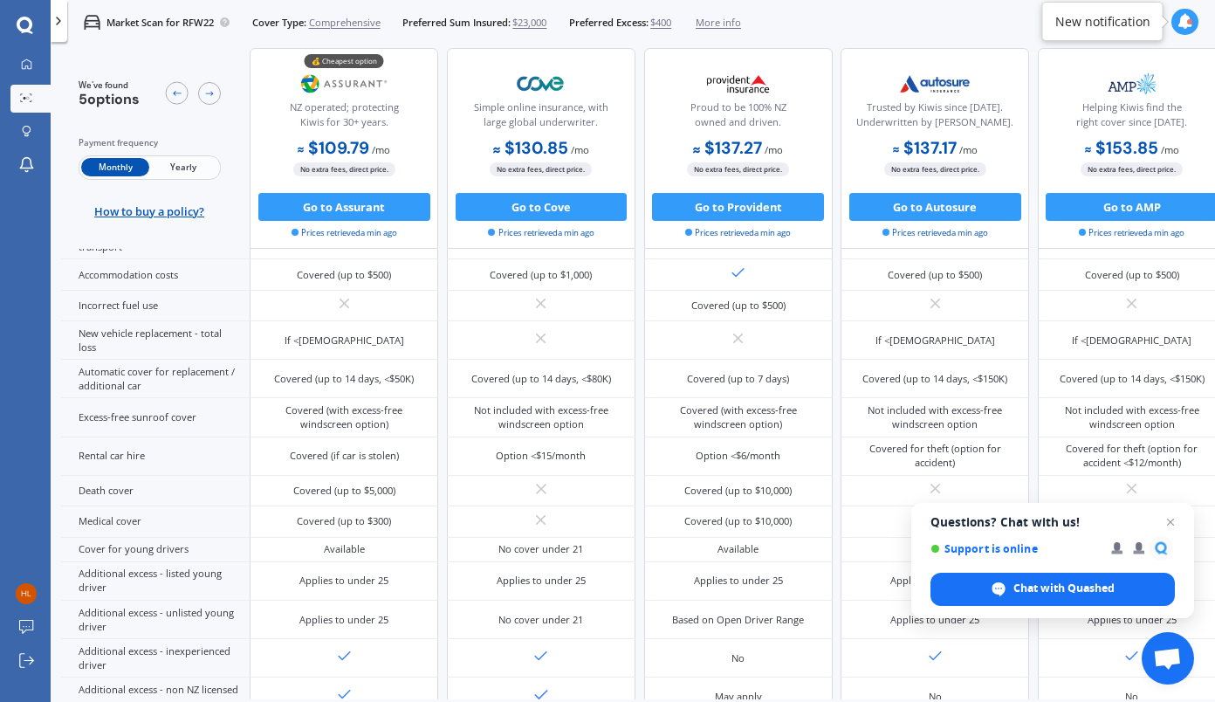
scroll to position [735, 0]
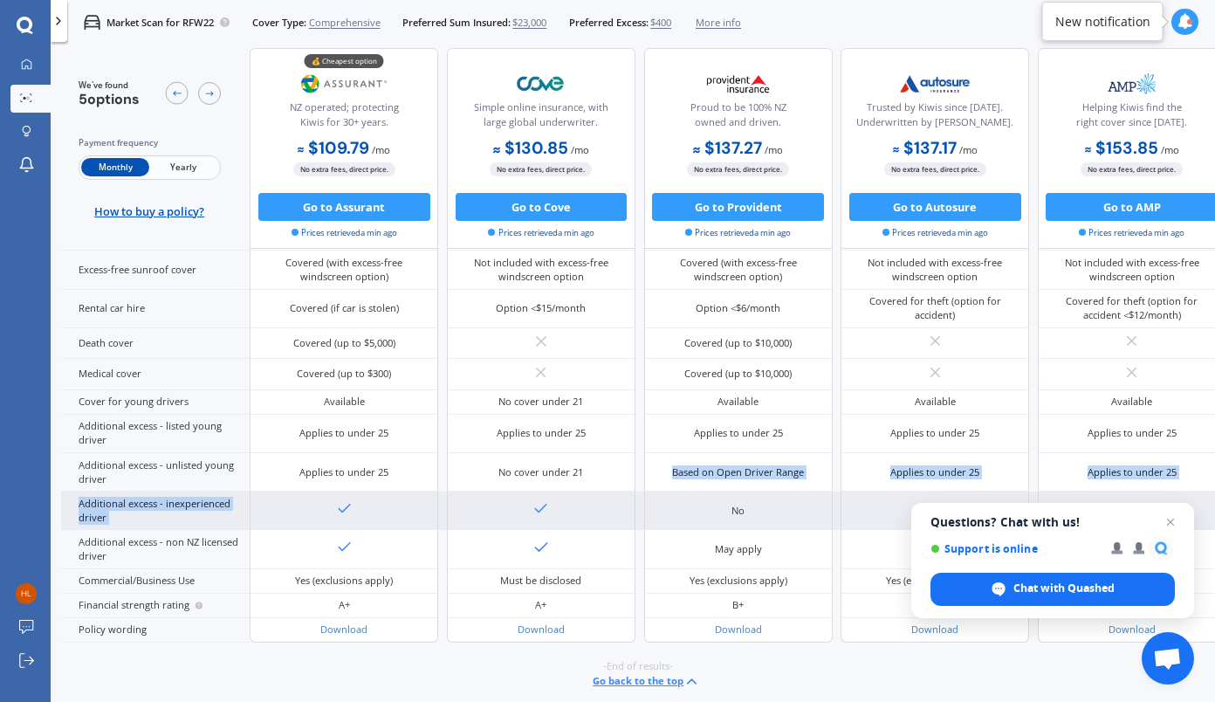
drag, startPoint x: 580, startPoint y: 442, endPoint x: 345, endPoint y: 512, distance: 245.8
click at [345, 512] on div "Benefits Theft of your car Damage to your car Liability cover - property damage…" at bounding box center [643, 230] width 1164 height 825
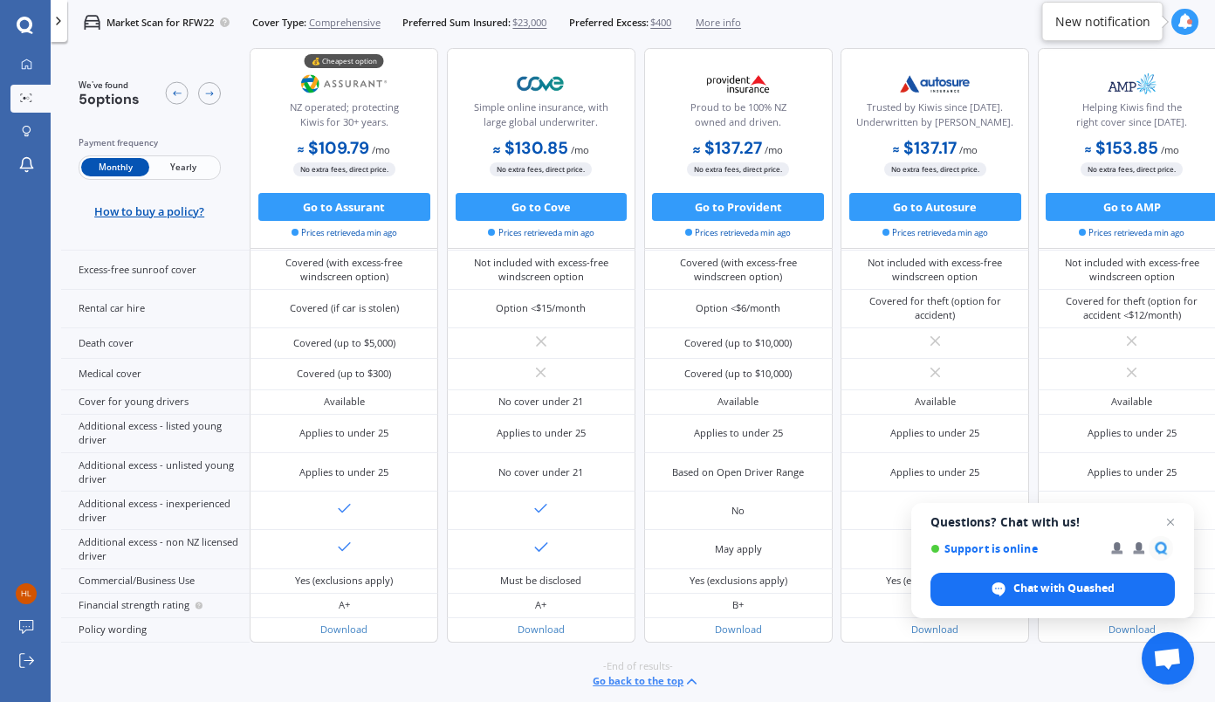
click at [408, 642] on div "-End of results- Go back to the top" at bounding box center [638, 674] width 1154 height 65
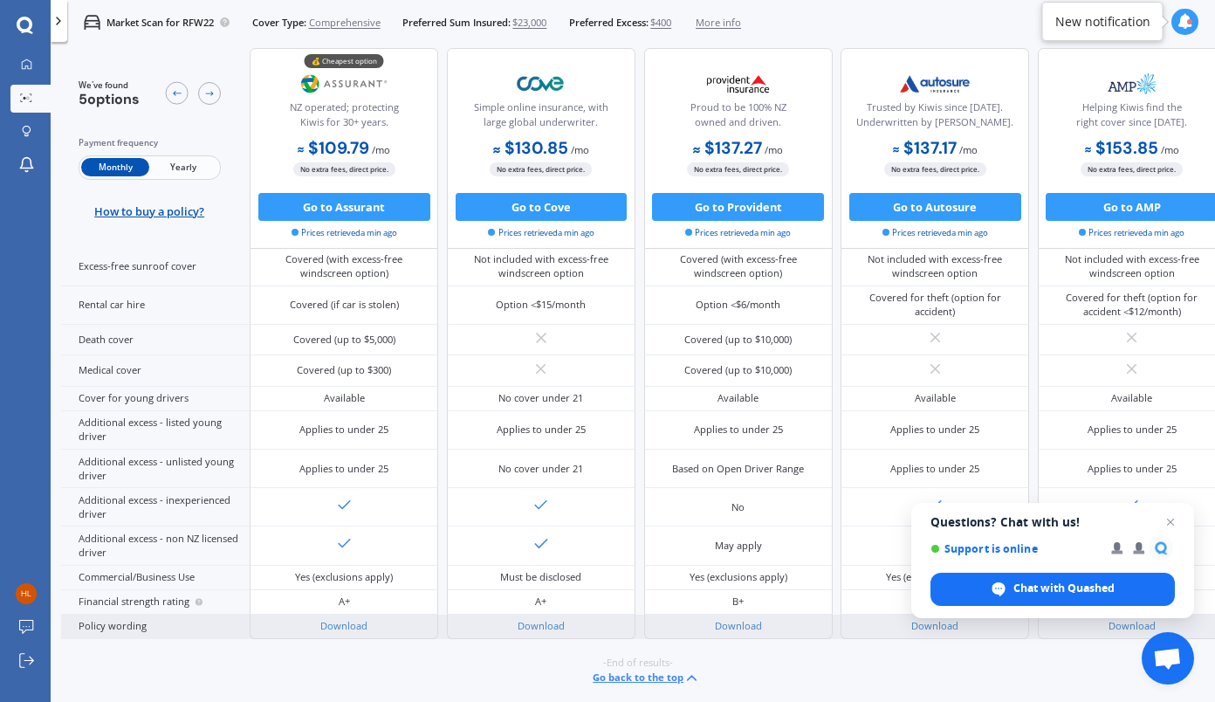
click at [408, 625] on div "Download" at bounding box center [344, 626] width 189 height 24
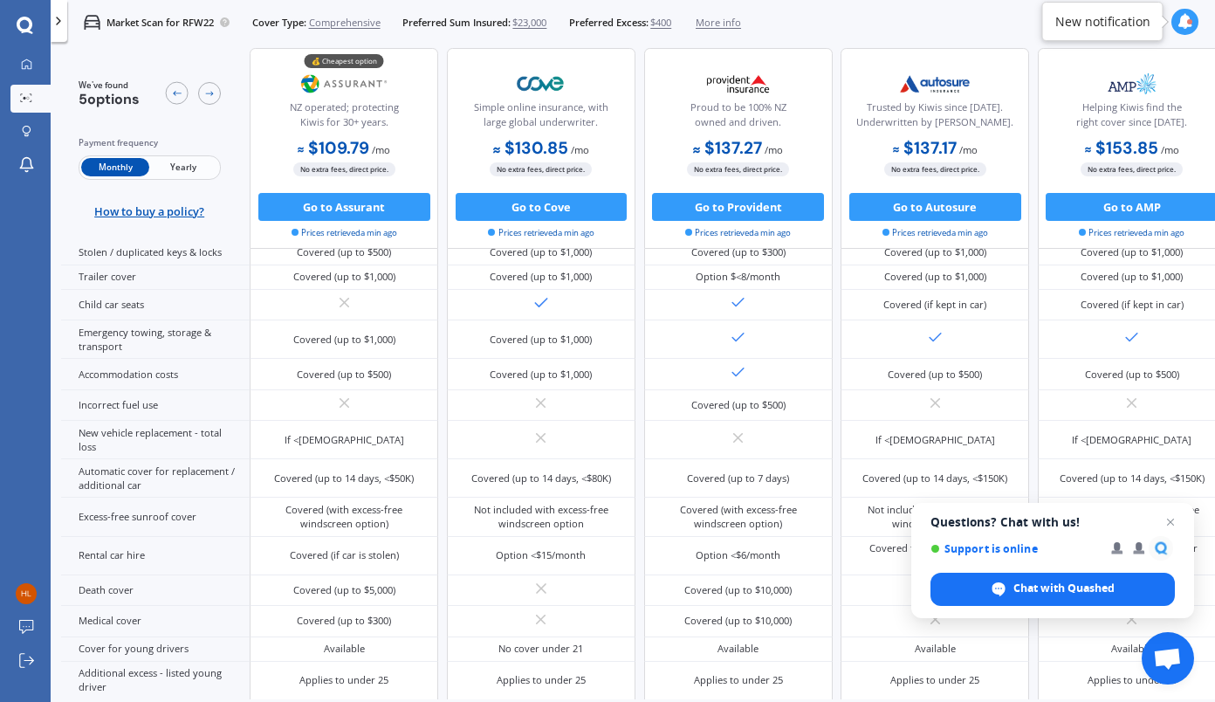
scroll to position [424, 0]
